Goal: Information Seeking & Learning: Find specific page/section

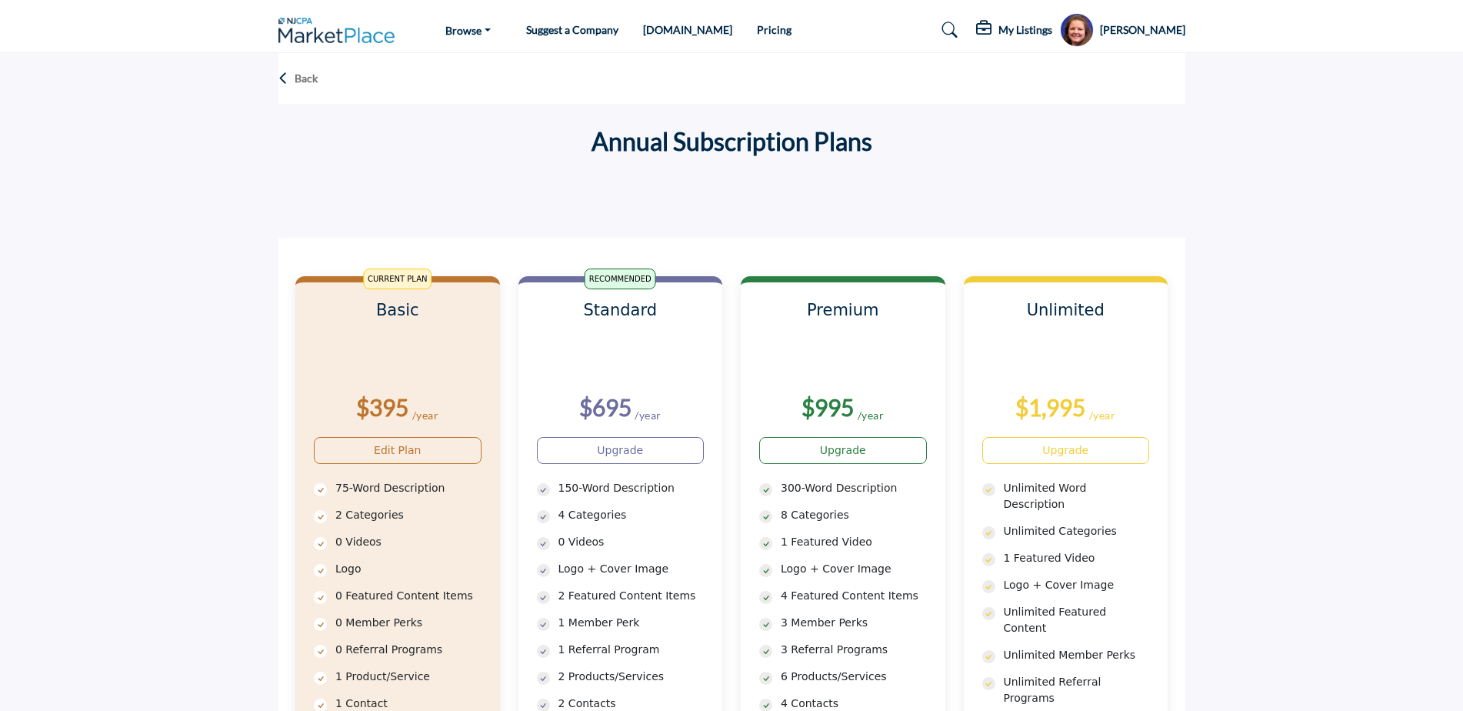
click at [317, 31] on img at bounding box center [340, 30] width 125 height 25
click at [363, 33] on img at bounding box center [340, 30] width 125 height 25
click at [298, 77] on p "Back" at bounding box center [306, 78] width 23 height 15
click at [284, 78] on icon at bounding box center [283, 78] width 10 height 15
click at [197, 207] on section "Back Annual Subscription Plans CURRENT PLAN Basic" at bounding box center [731, 503] width 1463 height 901
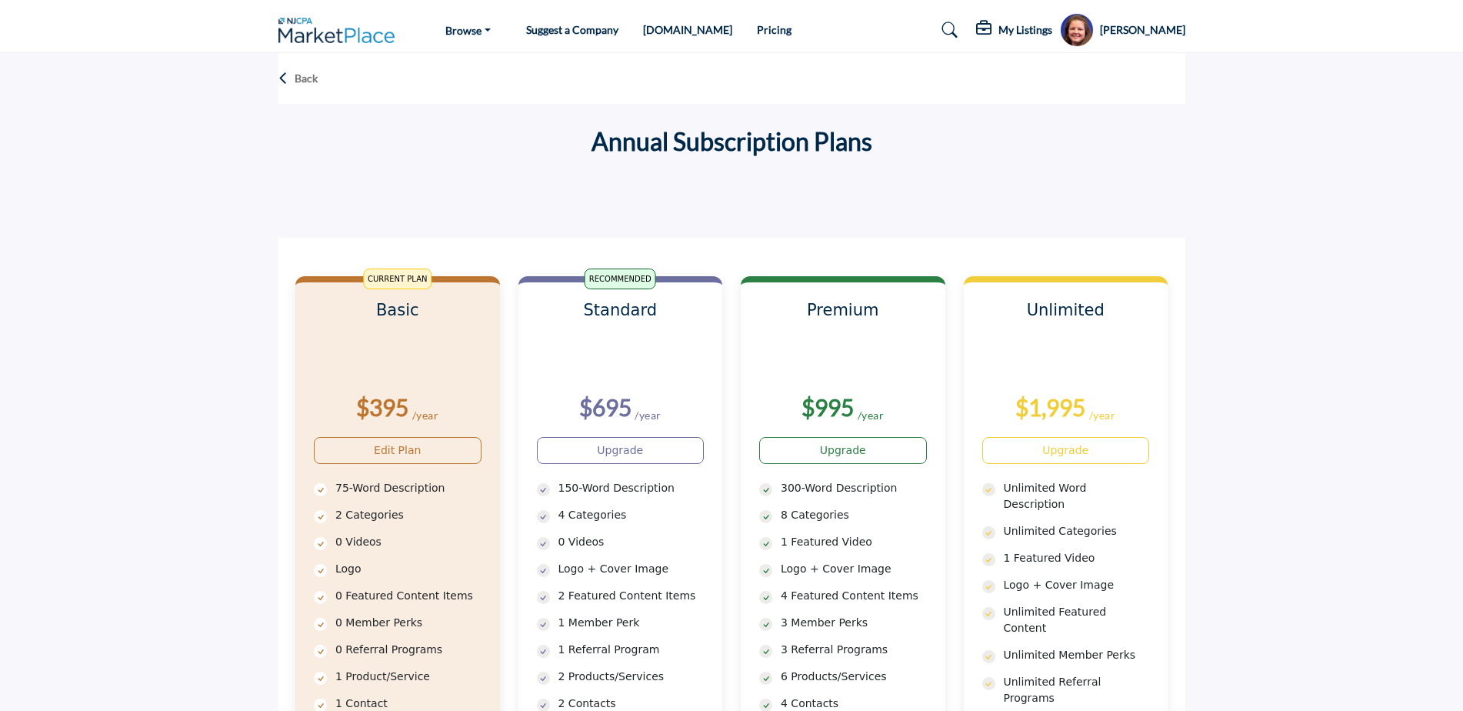
click at [757, 29] on link "Pricing" at bounding box center [774, 29] width 35 height 13
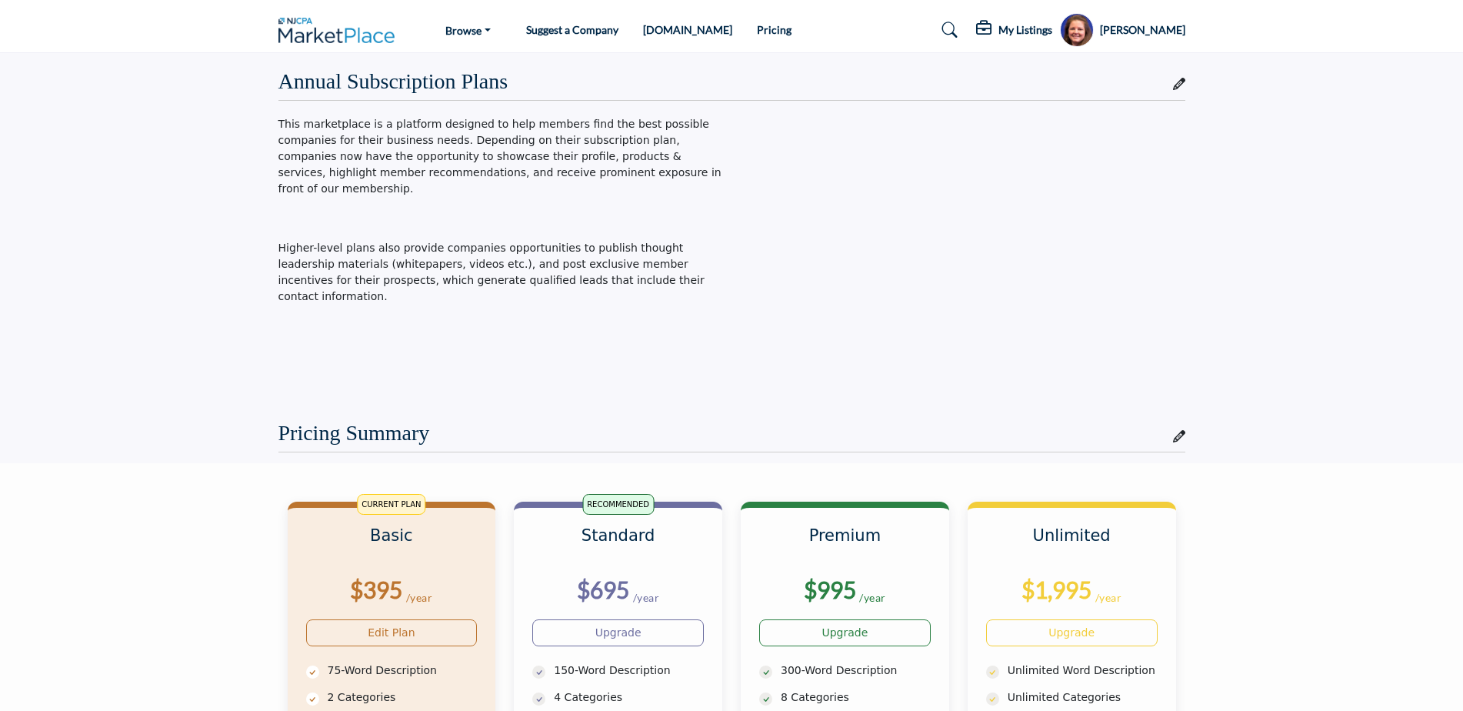
click at [354, 32] on img at bounding box center [340, 30] width 125 height 25
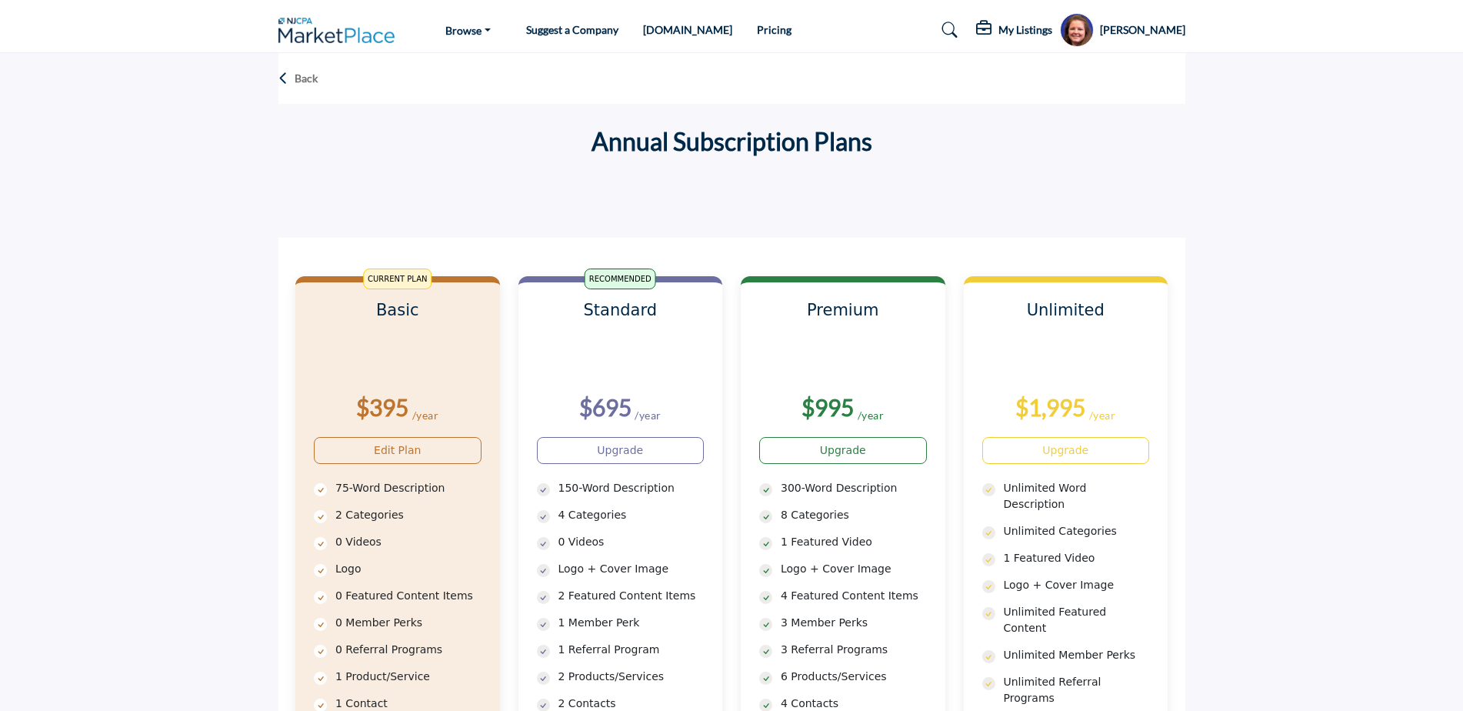
click at [1152, 32] on h5 "Rachael Bell" at bounding box center [1142, 29] width 85 height 15
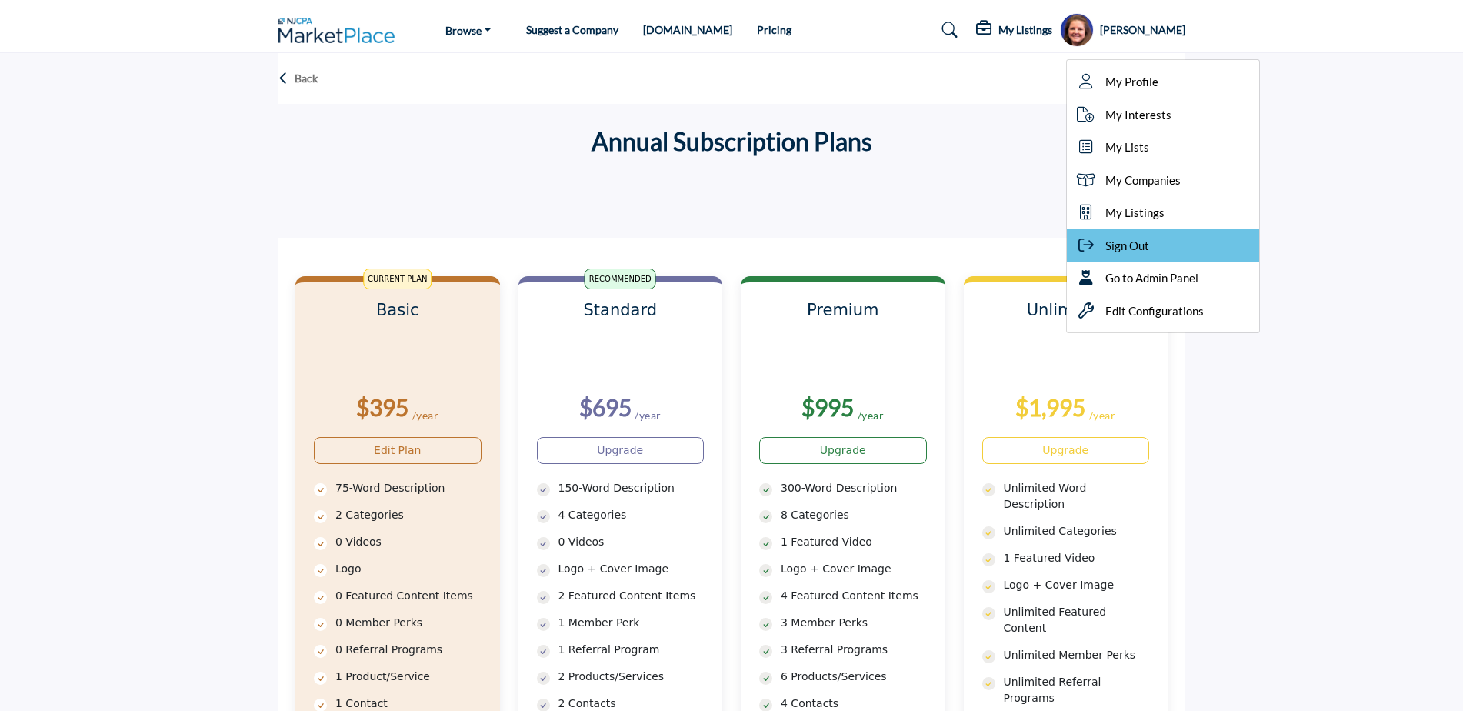
click at [1149, 238] on span "Sign Out" at bounding box center [1128, 246] width 44 height 18
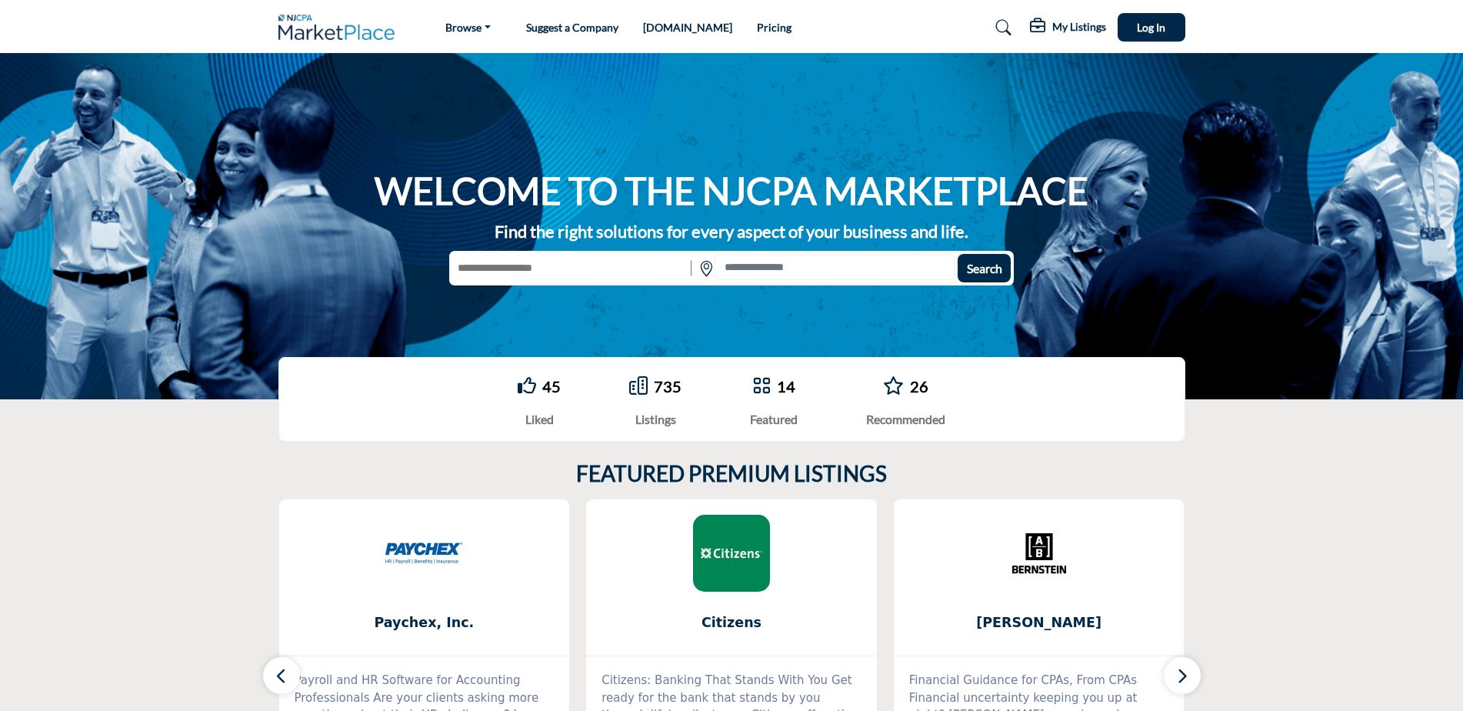
click at [315, 20] on img at bounding box center [340, 27] width 125 height 25
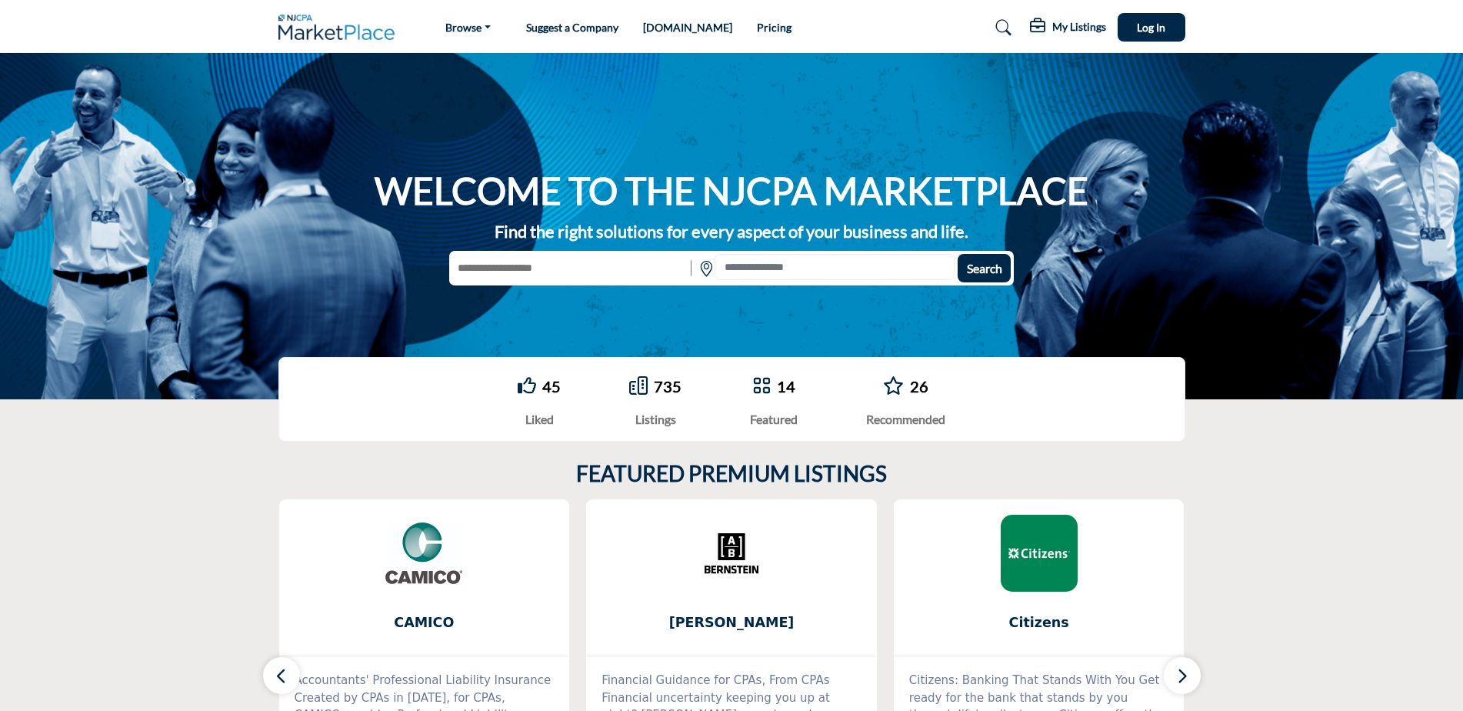
click at [1009, 26] on icon at bounding box center [1003, 27] width 15 height 15
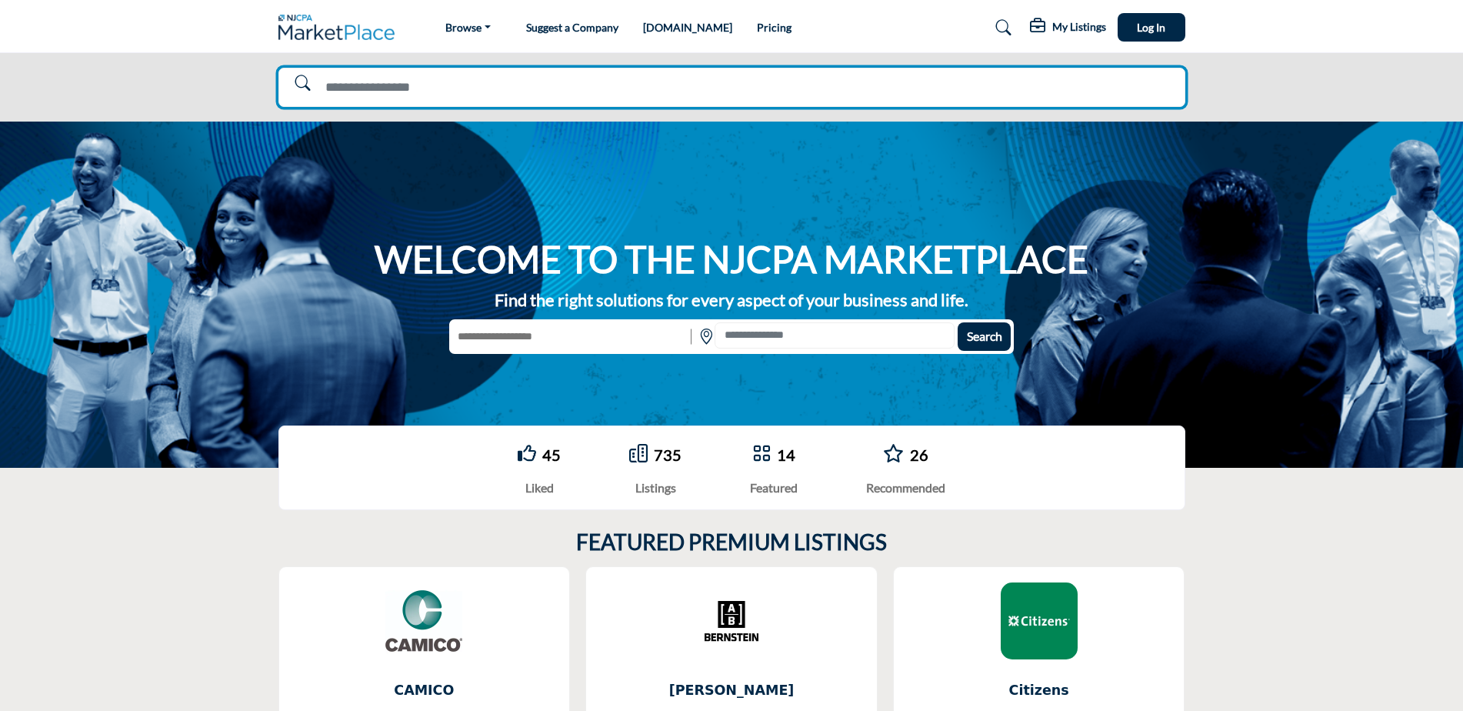
click at [617, 90] on input "Search Solutions" at bounding box center [731, 87] width 907 height 39
type input "******"
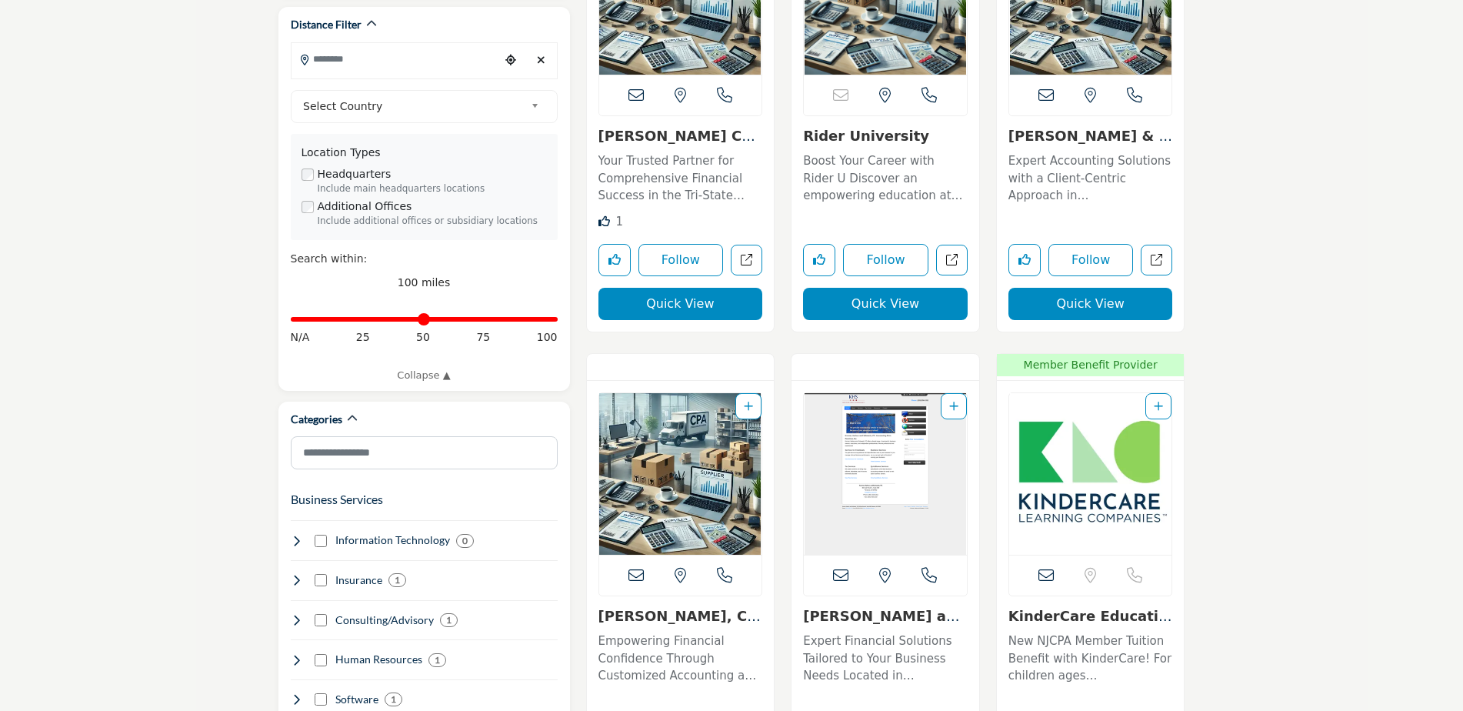
scroll to position [539, 0]
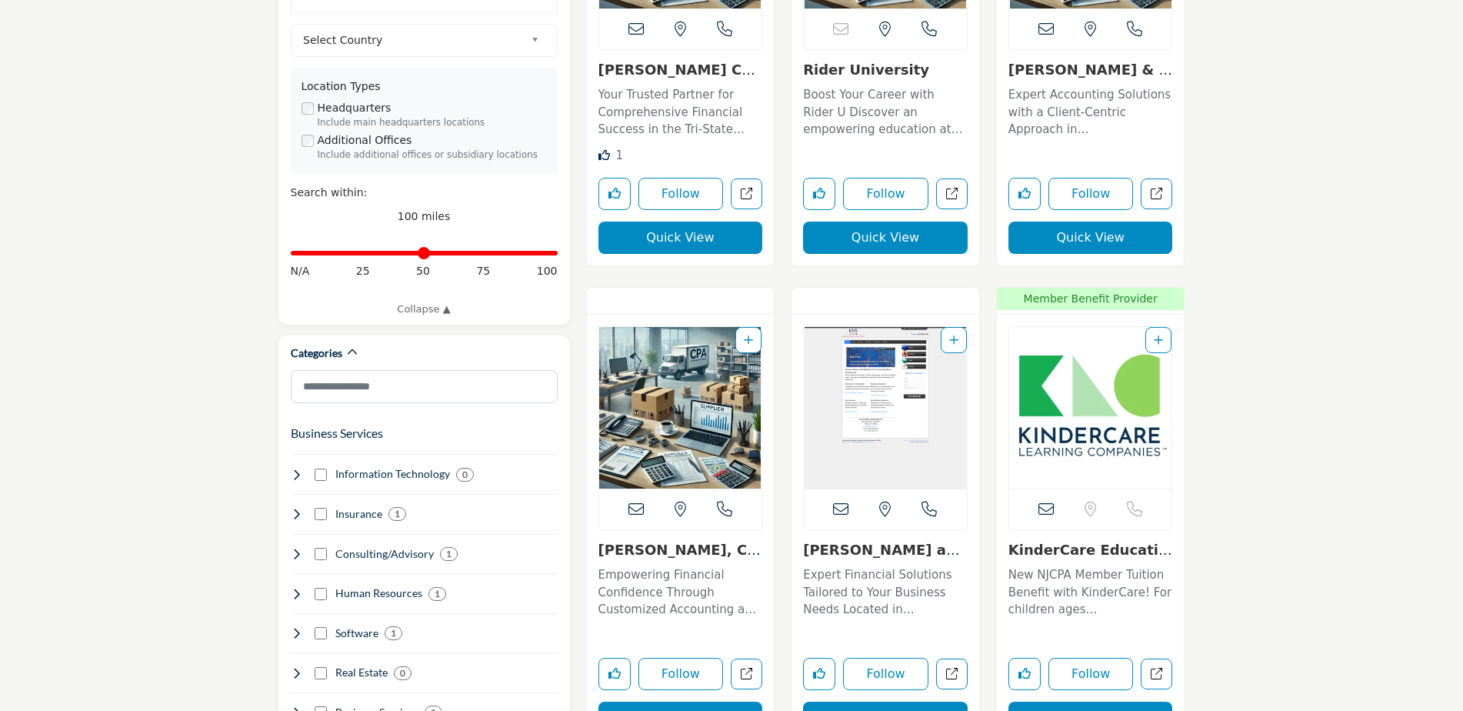
click at [1081, 555] on link "KinderCare Education..." at bounding box center [1091, 558] width 164 height 33
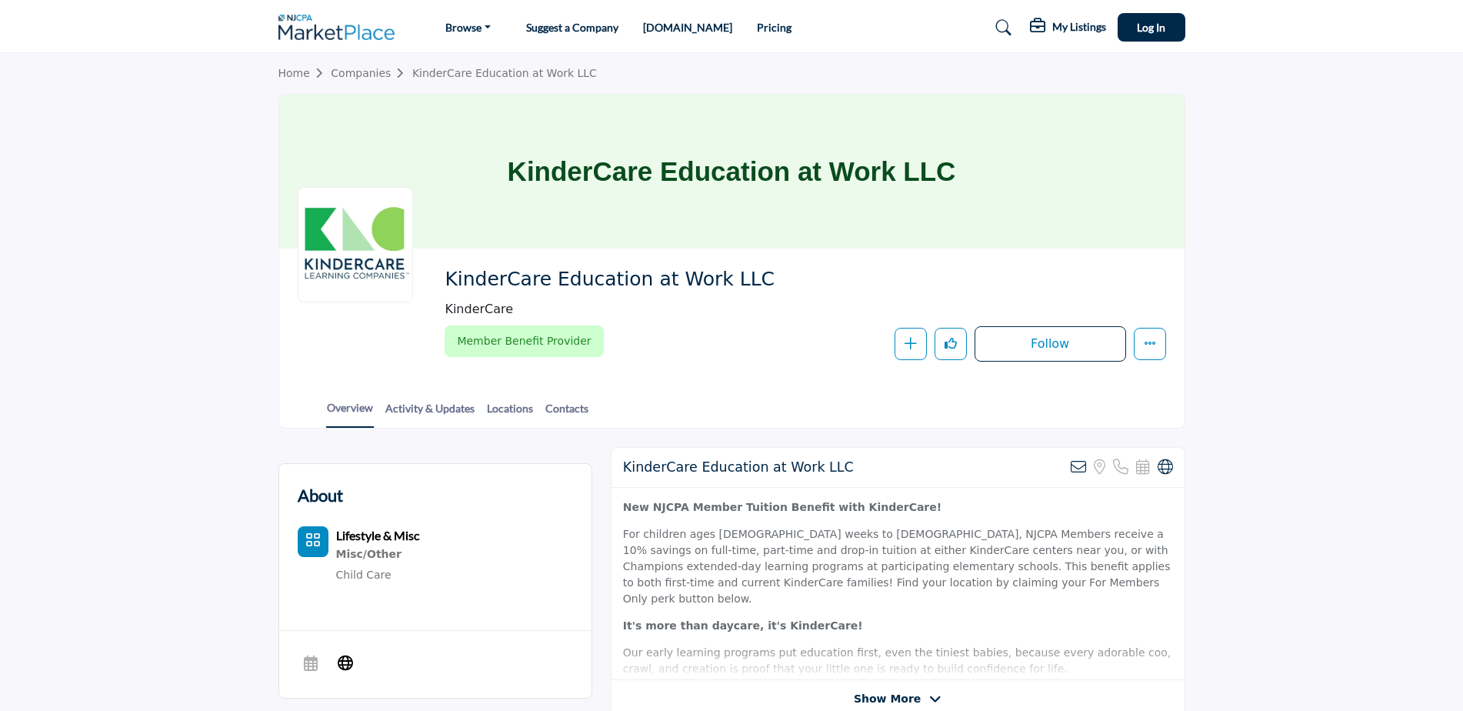
click at [1237, 286] on section "Home Companies KinderCare Education at Work LLC KinderCare Education at Work LL…" at bounding box center [731, 240] width 1463 height 375
click at [325, 25] on img at bounding box center [340, 27] width 125 height 25
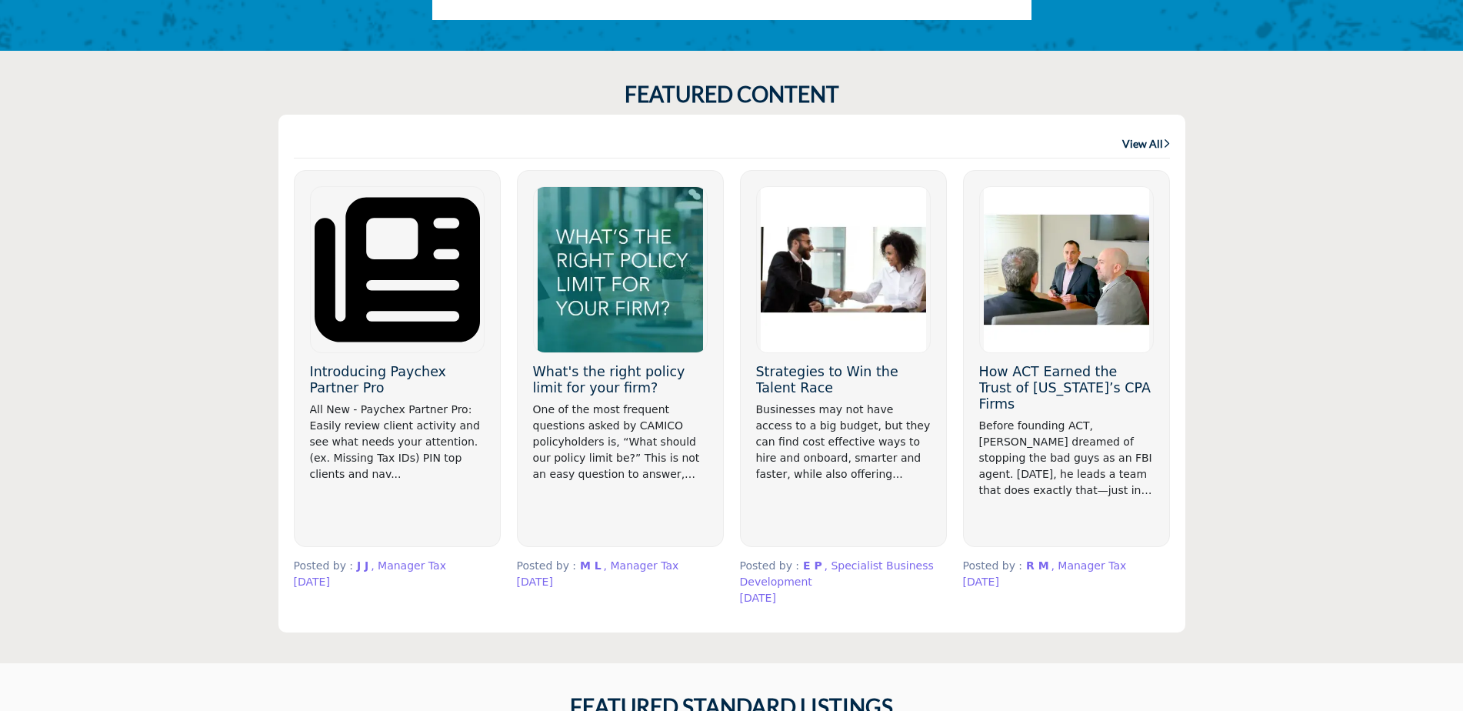
scroll to position [1077, 0]
